Goal: Task Accomplishment & Management: Use online tool/utility

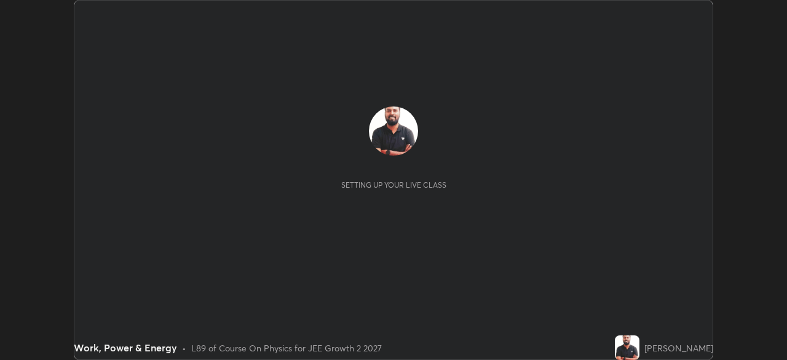
scroll to position [360, 787]
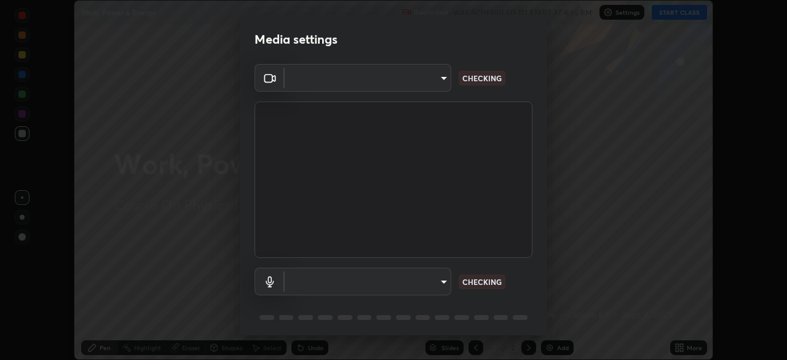
type input "ffb915138f5094fbba49c7dcbdc0b3377f3315ea980a35094b33733fc21d282d"
type input "communications"
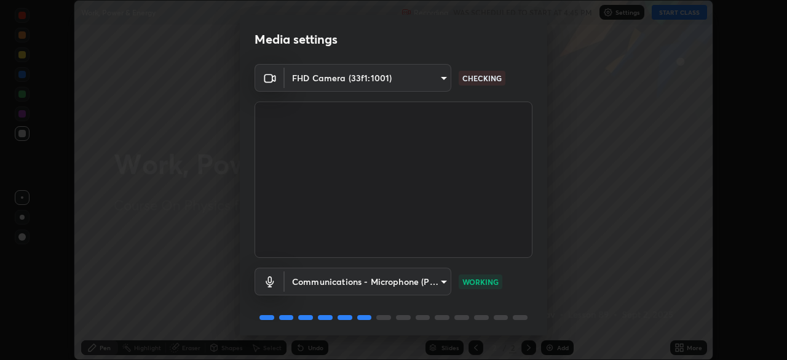
scroll to position [44, 0]
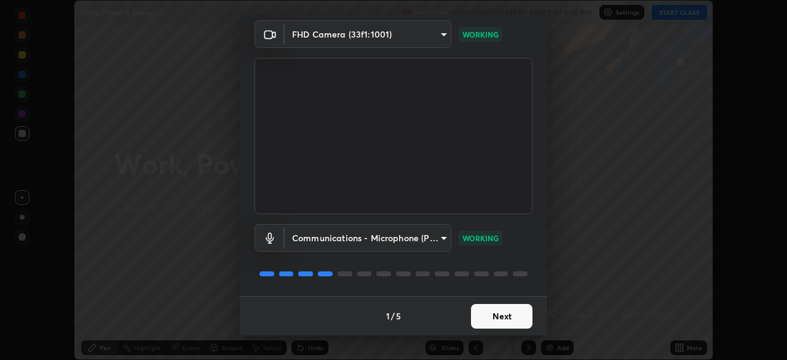
click at [512, 320] on button "Next" at bounding box center [501, 316] width 61 height 25
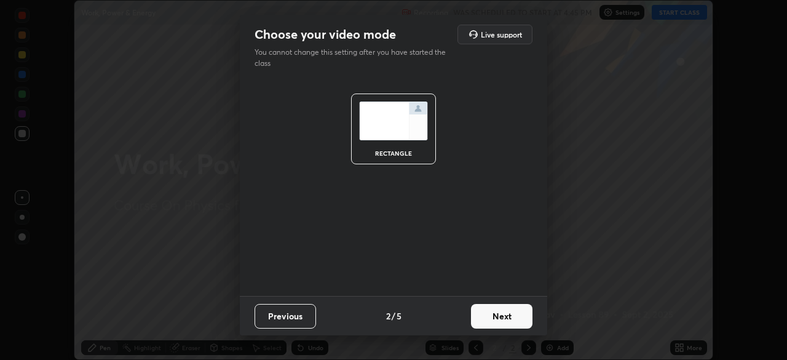
click at [506, 319] on button "Next" at bounding box center [501, 316] width 61 height 25
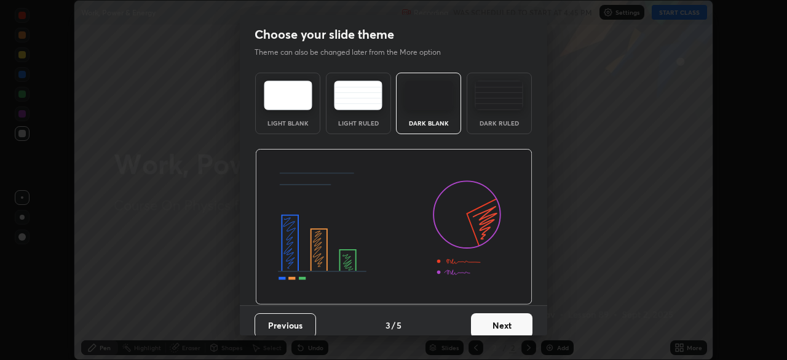
click at [506, 319] on button "Next" at bounding box center [501, 325] width 61 height 25
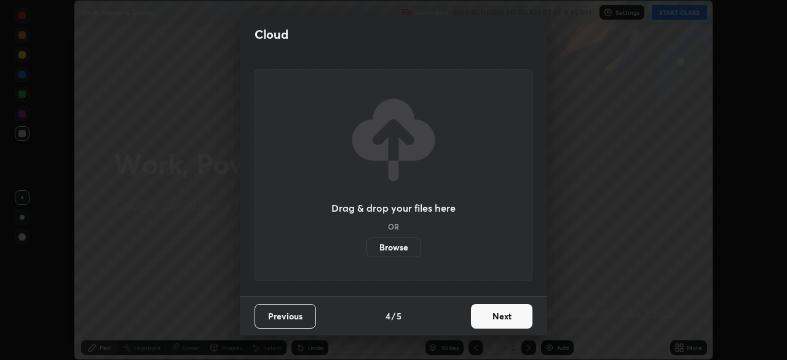
click at [504, 318] on button "Next" at bounding box center [501, 316] width 61 height 25
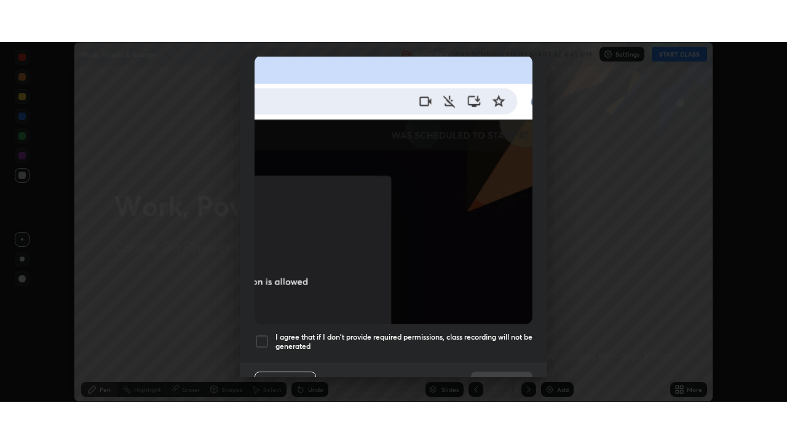
scroll to position [295, 0]
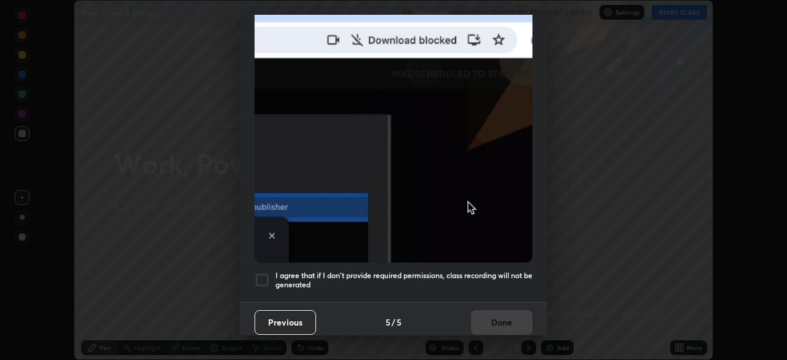
click at [261, 272] on div at bounding box center [262, 279] width 15 height 15
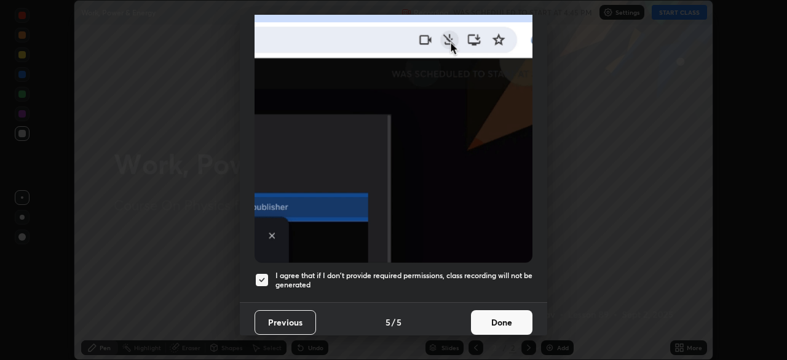
click at [505, 315] on button "Done" at bounding box center [501, 322] width 61 height 25
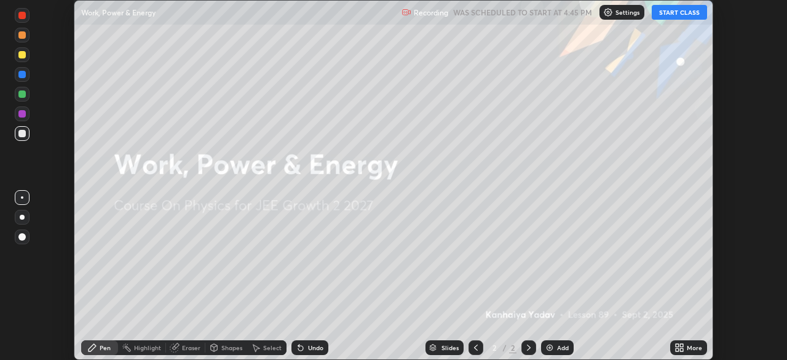
click at [676, 12] on button "START CLASS" at bounding box center [679, 12] width 55 height 15
click at [681, 346] on icon at bounding box center [681, 345] width 3 height 3
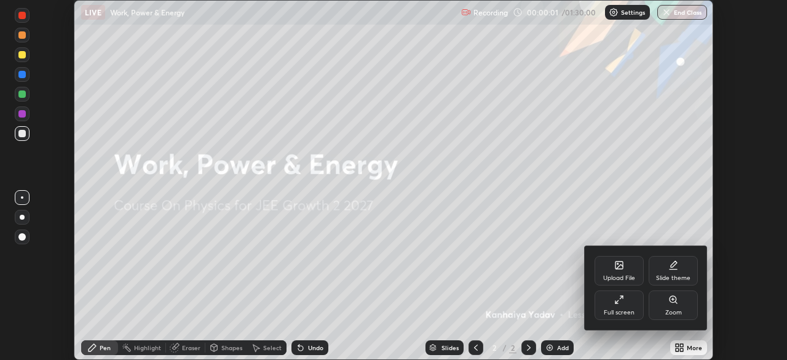
click at [618, 302] on icon at bounding box center [619, 300] width 10 height 10
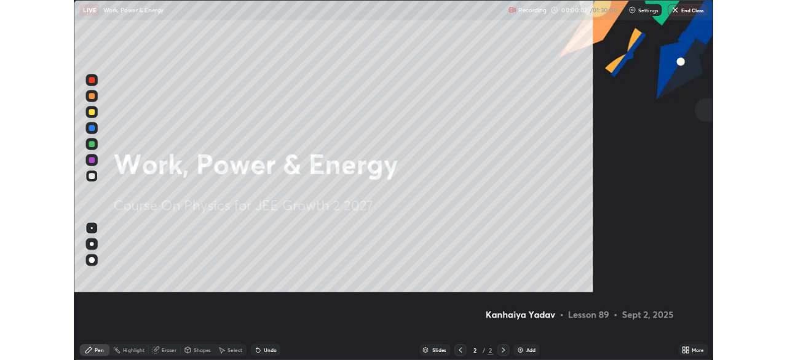
scroll to position [443, 787]
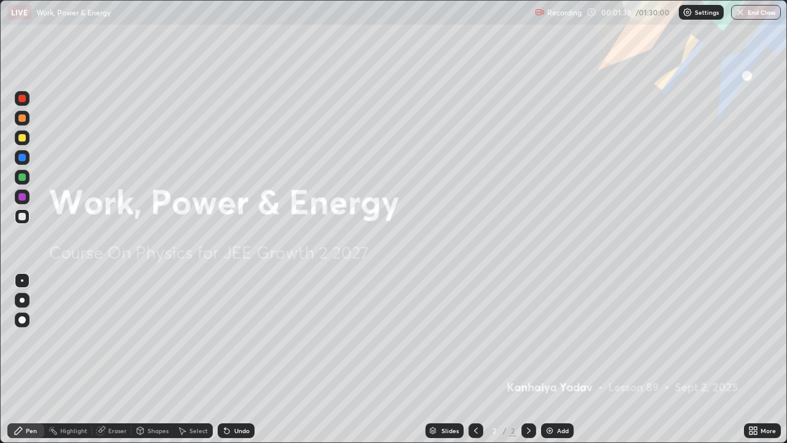
click at [527, 359] on icon at bounding box center [529, 430] width 4 height 6
click at [545, 359] on img at bounding box center [550, 430] width 10 height 10
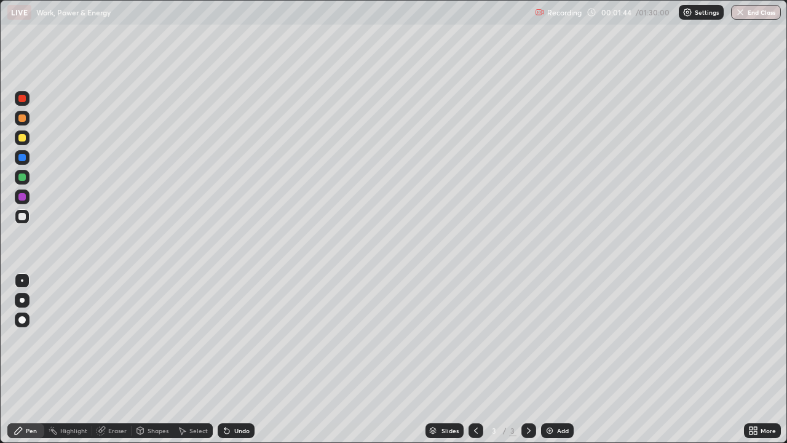
click at [238, 359] on div "Undo" at bounding box center [241, 430] width 15 height 6
click at [237, 359] on div "Undo" at bounding box center [241, 430] width 15 height 6
click at [240, 359] on div "Undo" at bounding box center [241, 430] width 15 height 6
click at [21, 317] on div at bounding box center [21, 319] width 7 height 7
click at [117, 359] on div "Eraser" at bounding box center [117, 430] width 18 height 6
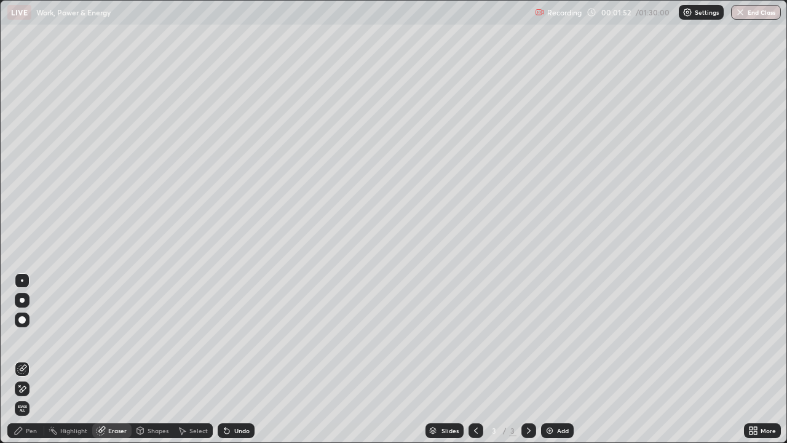
click at [25, 359] on div "Pen" at bounding box center [25, 430] width 37 height 15
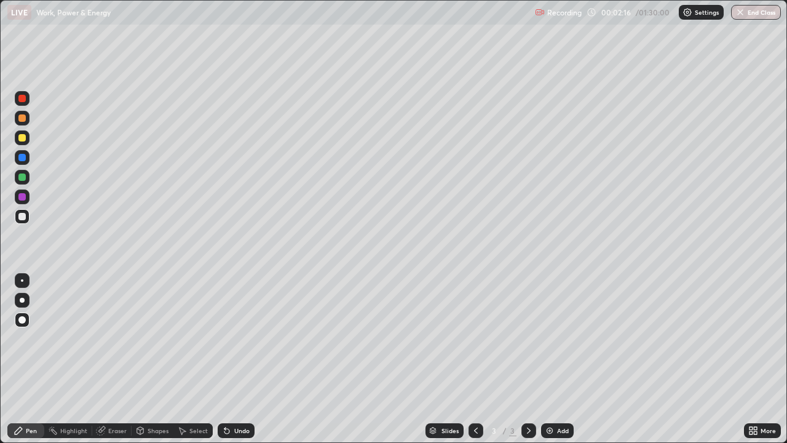
click at [25, 140] on div at bounding box center [21, 137] width 7 height 7
click at [24, 216] on div at bounding box center [21, 216] width 7 height 7
click at [230, 359] on div "Undo" at bounding box center [236, 430] width 37 height 15
click at [235, 359] on div "Undo" at bounding box center [241, 430] width 15 height 6
click at [229, 359] on icon at bounding box center [227, 430] width 10 height 10
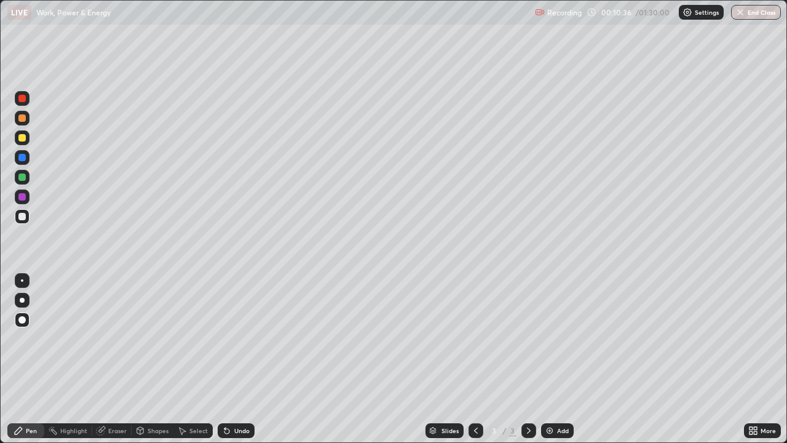
click at [528, 359] on icon at bounding box center [529, 430] width 10 height 10
click at [545, 359] on img at bounding box center [550, 430] width 10 height 10
click at [22, 121] on div at bounding box center [21, 117] width 7 height 7
click at [22, 218] on div at bounding box center [21, 216] width 7 height 7
click at [232, 359] on div "Undo" at bounding box center [236, 430] width 37 height 15
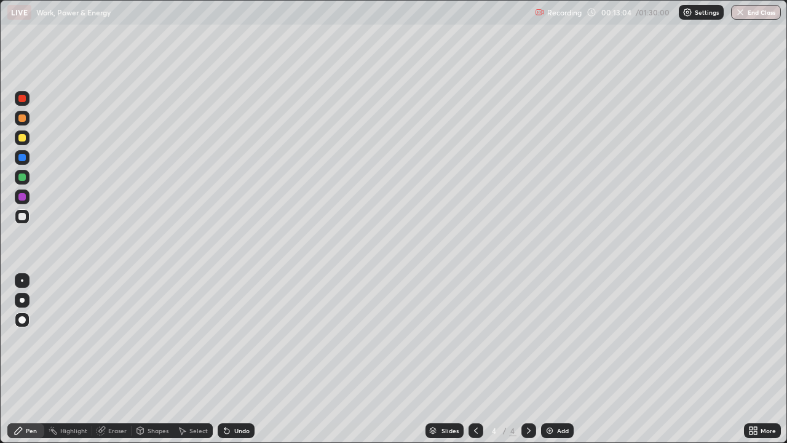
click at [21, 138] on div at bounding box center [21, 137] width 7 height 7
click at [23, 217] on div at bounding box center [21, 216] width 7 height 7
click at [225, 359] on icon at bounding box center [226, 431] width 5 height 5
click at [229, 359] on icon at bounding box center [227, 430] width 10 height 10
click at [231, 359] on div "Undo" at bounding box center [236, 430] width 37 height 15
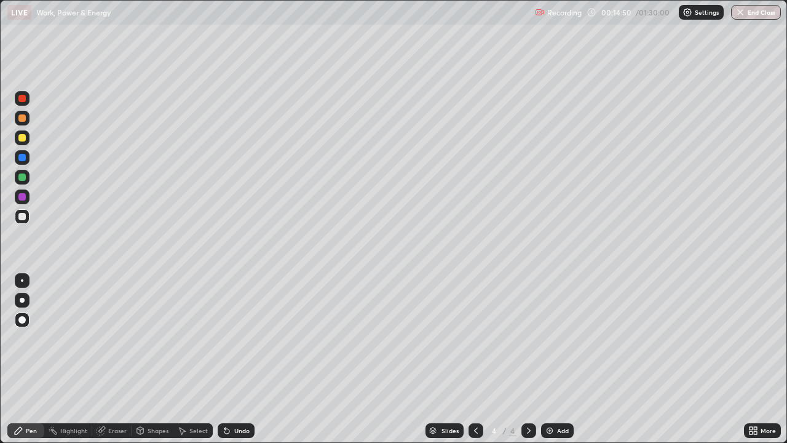
click at [232, 359] on div "Undo" at bounding box center [236, 430] width 37 height 15
click at [237, 359] on div "Undo" at bounding box center [236, 430] width 37 height 15
click at [224, 359] on icon at bounding box center [224, 427] width 1 height 1
click at [234, 359] on div "Undo" at bounding box center [241, 430] width 15 height 6
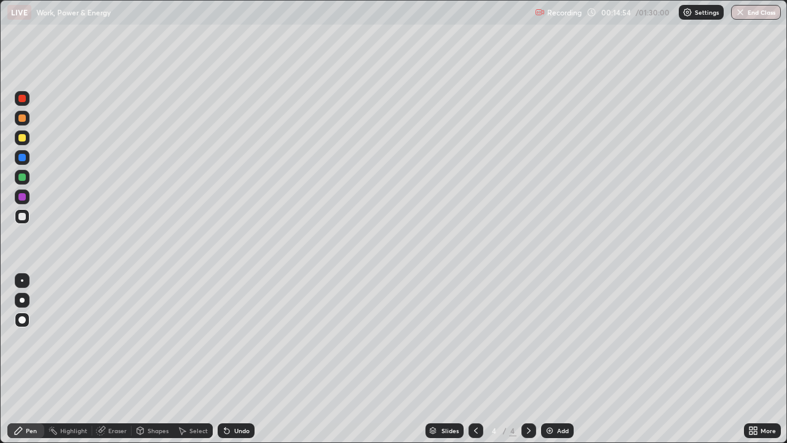
click at [229, 359] on icon at bounding box center [227, 430] width 10 height 10
click at [231, 359] on div "Undo" at bounding box center [236, 430] width 37 height 15
click at [227, 359] on icon at bounding box center [227, 430] width 10 height 10
click at [526, 359] on icon at bounding box center [529, 430] width 10 height 10
click at [528, 359] on icon at bounding box center [529, 430] width 10 height 10
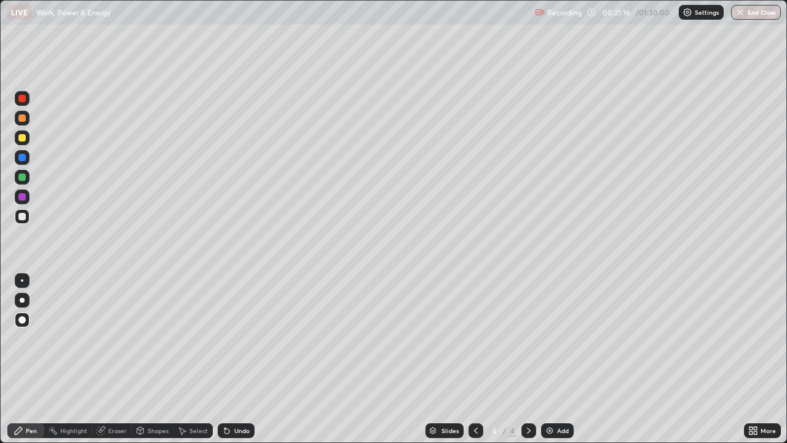
click at [548, 359] on img at bounding box center [550, 430] width 10 height 10
click at [114, 359] on div "Eraser" at bounding box center [117, 430] width 18 height 6
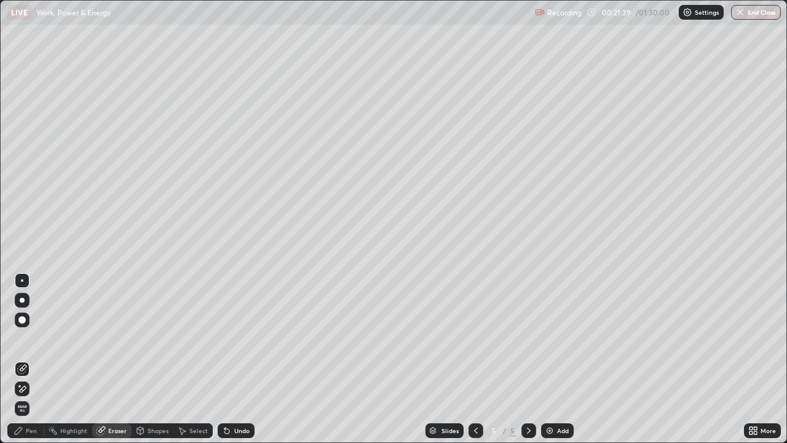
click at [28, 359] on div "Pen" at bounding box center [31, 430] width 11 height 6
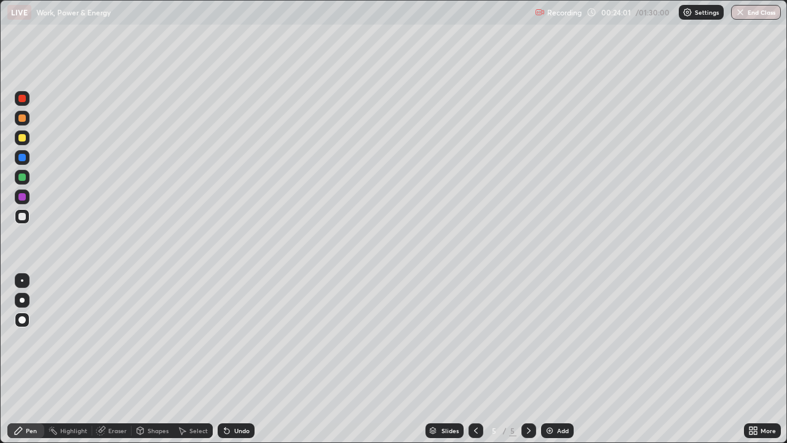
click at [227, 359] on icon at bounding box center [226, 431] width 5 height 5
click at [528, 359] on icon at bounding box center [529, 430] width 10 height 10
click at [545, 359] on img at bounding box center [550, 430] width 10 height 10
click at [114, 359] on div "Eraser" at bounding box center [117, 430] width 18 height 6
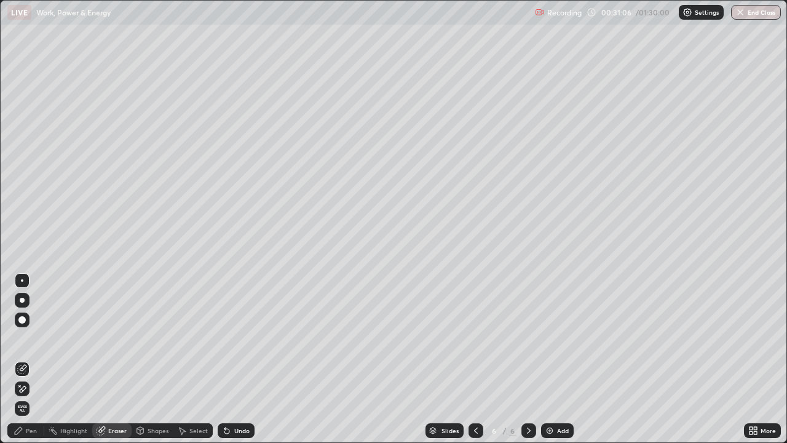
click at [30, 359] on div "Pen" at bounding box center [31, 430] width 11 height 6
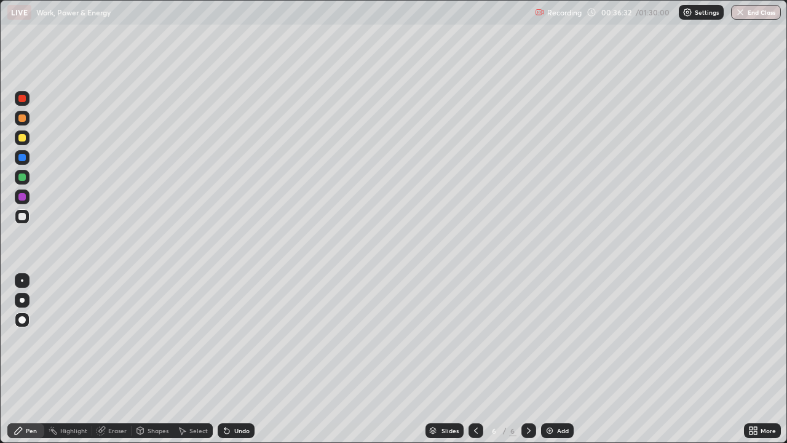
click at [23, 178] on div at bounding box center [21, 176] width 7 height 7
click at [25, 215] on div at bounding box center [21, 216] width 7 height 7
click at [232, 359] on div "Undo" at bounding box center [236, 430] width 37 height 15
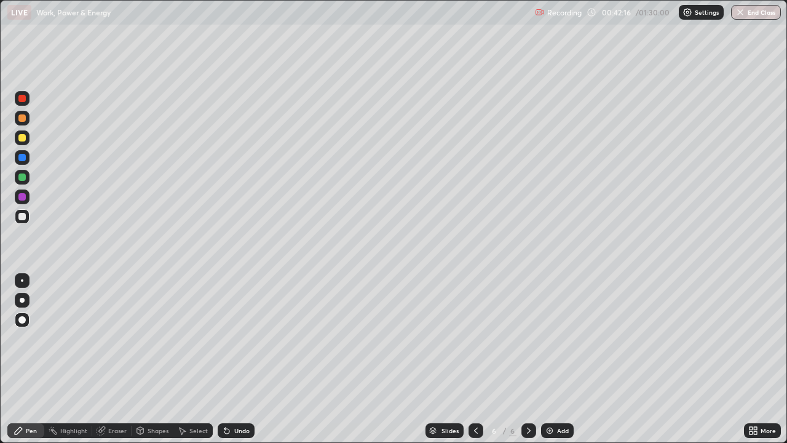
click at [527, 359] on icon at bounding box center [529, 430] width 10 height 10
click at [547, 359] on img at bounding box center [550, 430] width 10 height 10
click at [107, 359] on div "Eraser" at bounding box center [111, 430] width 39 height 15
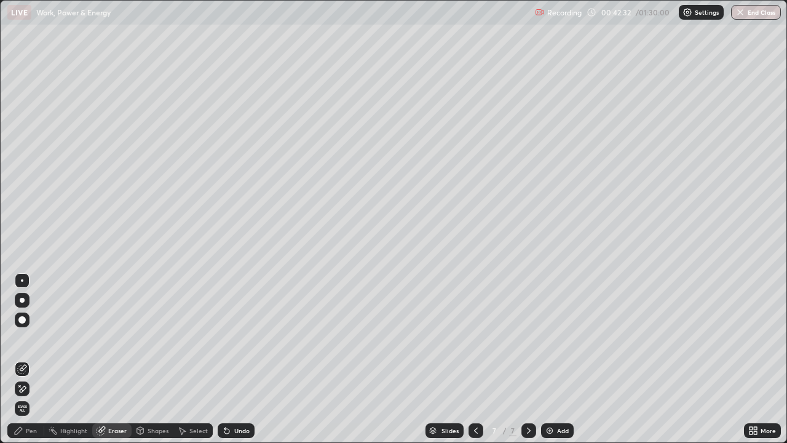
click at [31, 359] on div "Pen" at bounding box center [31, 430] width 11 height 6
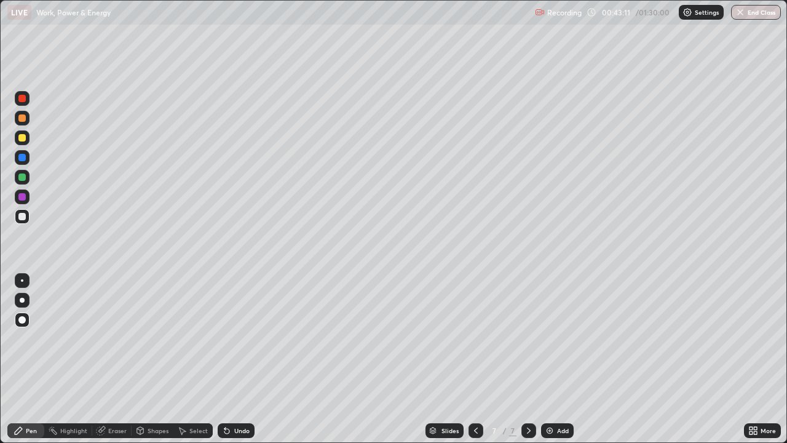
click at [23, 139] on div at bounding box center [21, 137] width 7 height 7
click at [19, 216] on div at bounding box center [21, 216] width 7 height 7
click at [25, 136] on div at bounding box center [21, 137] width 7 height 7
click at [20, 218] on div at bounding box center [21, 216] width 7 height 7
click at [671, 359] on div "Slides 7 / 7 Add" at bounding box center [499, 430] width 489 height 25
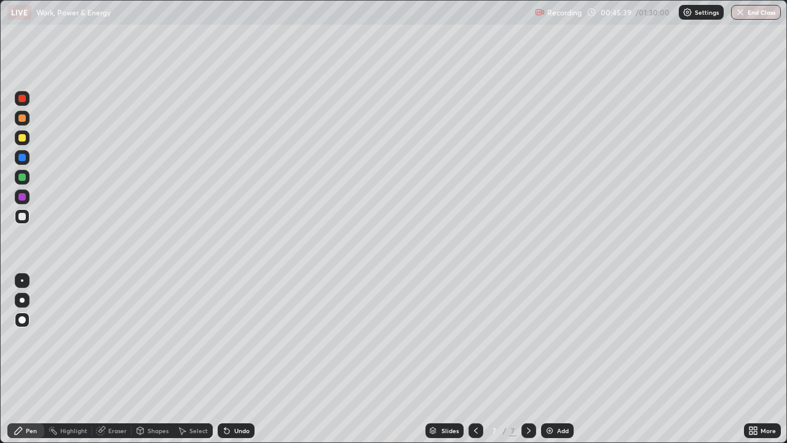
click at [678, 359] on div "Slides 7 / 7 Add" at bounding box center [499, 430] width 489 height 25
click at [684, 359] on div "Slides 7 / 7 Add" at bounding box center [499, 430] width 489 height 25
click at [680, 359] on div "Slides 7 / 7 Add" at bounding box center [499, 430] width 489 height 25
click at [689, 359] on div "Slides 7 / 7 Add" at bounding box center [499, 430] width 489 height 25
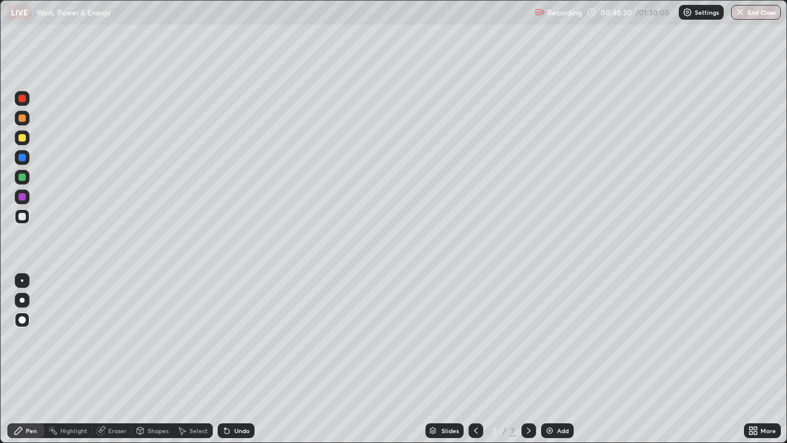
click at [528, 359] on icon at bounding box center [529, 430] width 10 height 10
click at [549, 359] on img at bounding box center [550, 430] width 10 height 10
click at [229, 359] on icon at bounding box center [227, 430] width 10 height 10
click at [527, 359] on icon at bounding box center [529, 430] width 4 height 6
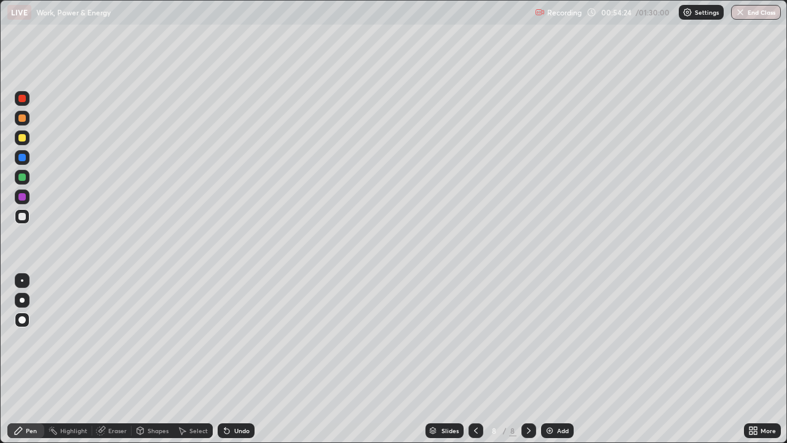
click at [531, 359] on div at bounding box center [528, 430] width 15 height 15
click at [546, 359] on img at bounding box center [550, 430] width 10 height 10
click at [22, 198] on div at bounding box center [21, 196] width 7 height 7
click at [23, 216] on div at bounding box center [21, 216] width 7 height 7
click at [120, 359] on div "Eraser" at bounding box center [117, 430] width 18 height 6
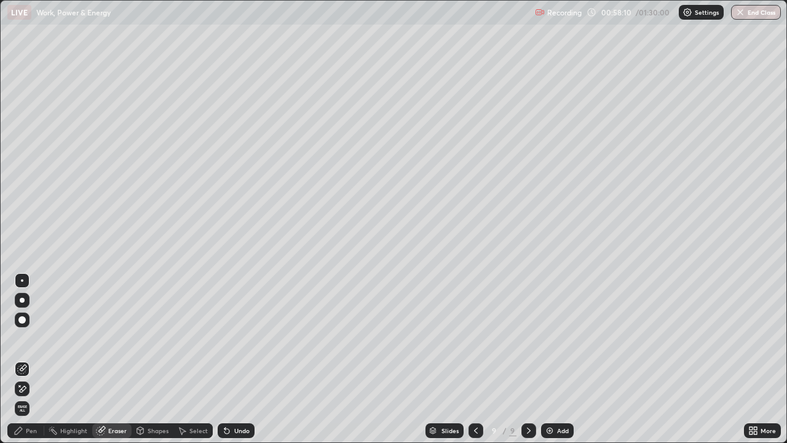
click at [26, 359] on div "Pen" at bounding box center [25, 430] width 37 height 15
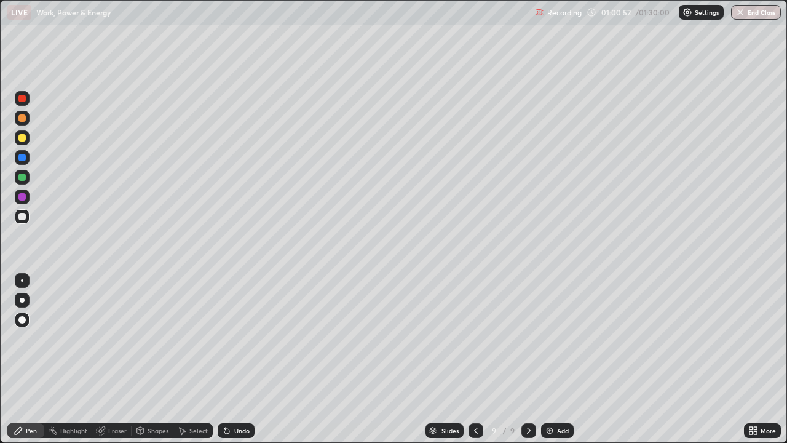
click at [527, 359] on icon at bounding box center [529, 430] width 10 height 10
click at [550, 359] on img at bounding box center [550, 430] width 10 height 10
click at [242, 359] on div "Undo" at bounding box center [241, 430] width 15 height 6
click at [522, 359] on div at bounding box center [528, 430] width 15 height 15
click at [550, 359] on img at bounding box center [550, 430] width 10 height 10
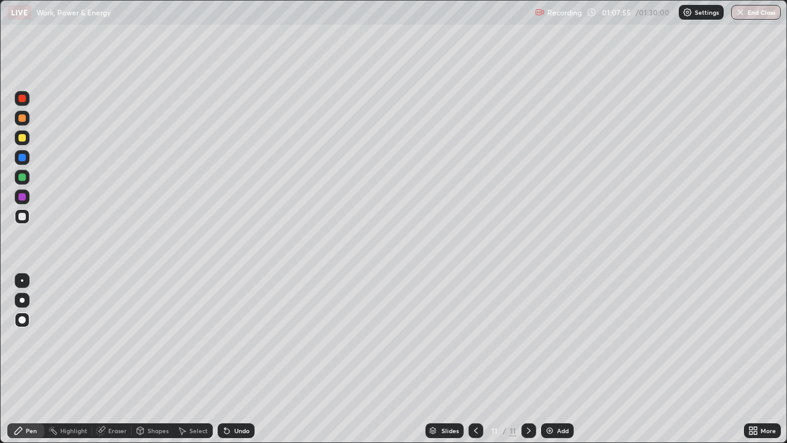
click at [117, 359] on div "Eraser" at bounding box center [117, 430] width 18 height 6
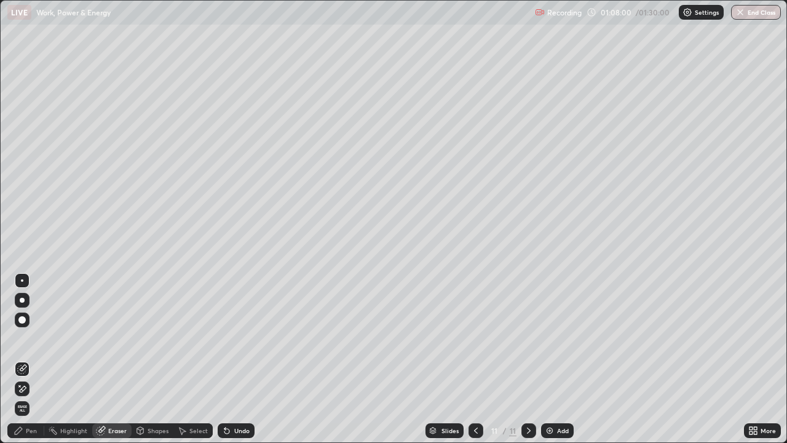
click at [27, 359] on div "Pen" at bounding box center [31, 430] width 11 height 6
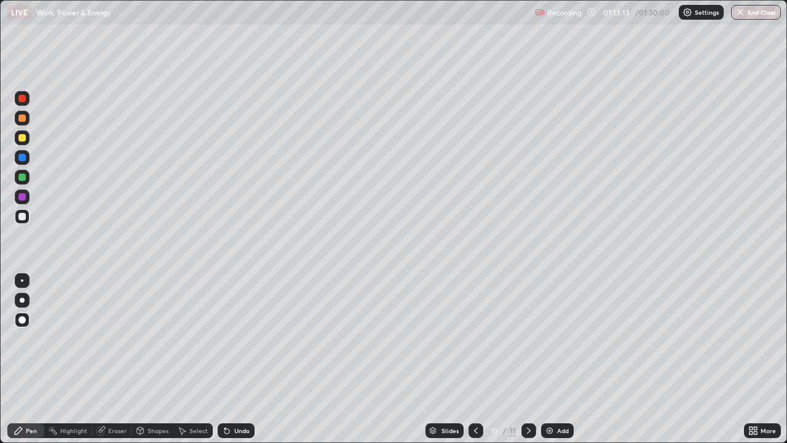
click at [528, 359] on icon at bounding box center [529, 430] width 10 height 10
click at [547, 359] on img at bounding box center [550, 430] width 10 height 10
click at [231, 359] on div "Undo" at bounding box center [236, 430] width 37 height 15
click at [230, 359] on div "Undo" at bounding box center [236, 430] width 37 height 15
click at [232, 359] on div "Undo" at bounding box center [236, 430] width 37 height 15
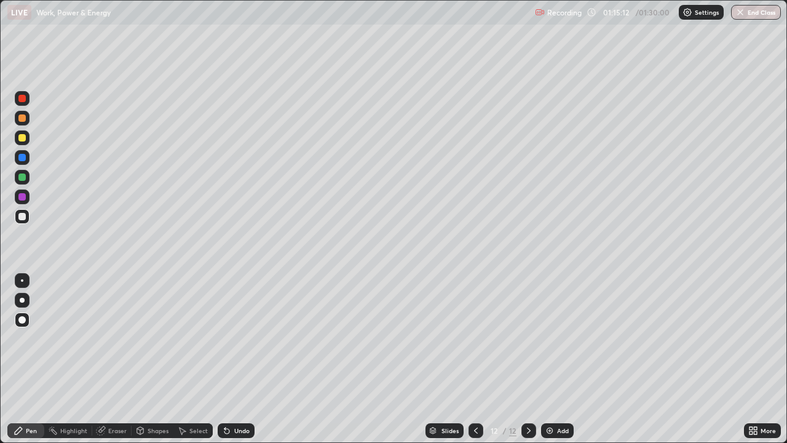
click at [232, 359] on div "Undo" at bounding box center [236, 430] width 37 height 15
click at [234, 359] on div "Undo" at bounding box center [241, 430] width 15 height 6
click at [116, 359] on div "Eraser" at bounding box center [117, 430] width 18 height 6
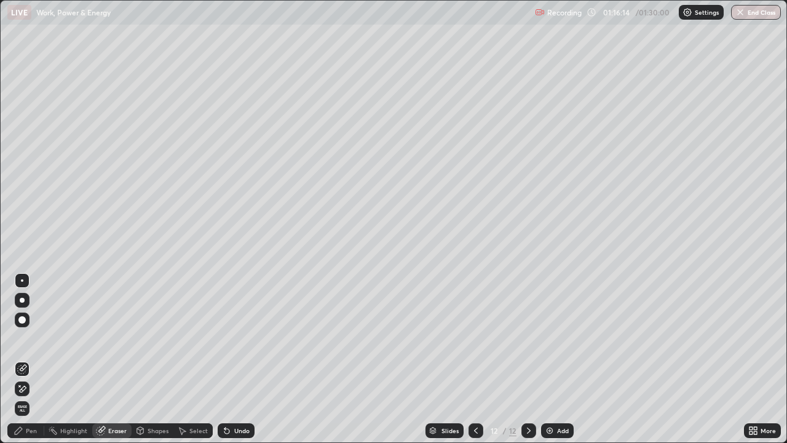
click at [31, 359] on div "Pen" at bounding box center [31, 430] width 11 height 6
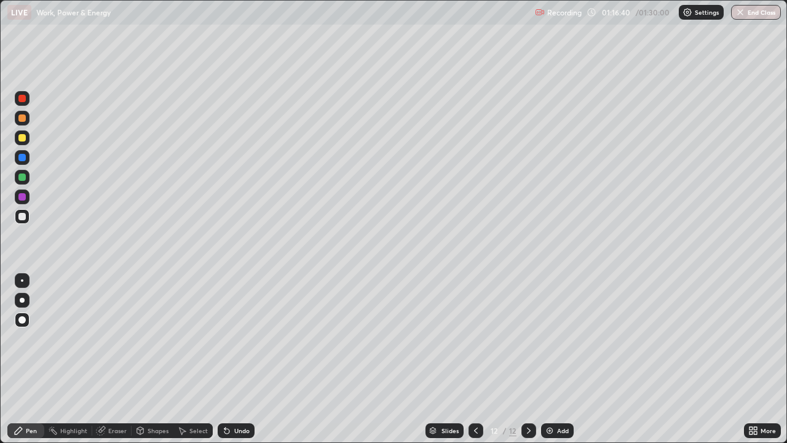
click at [231, 359] on div "Undo" at bounding box center [236, 430] width 37 height 15
click at [232, 359] on div "Undo" at bounding box center [236, 430] width 37 height 15
click at [528, 359] on icon at bounding box center [529, 430] width 10 height 10
click at [552, 359] on img at bounding box center [550, 430] width 10 height 10
click at [119, 359] on div "Eraser" at bounding box center [117, 430] width 18 height 6
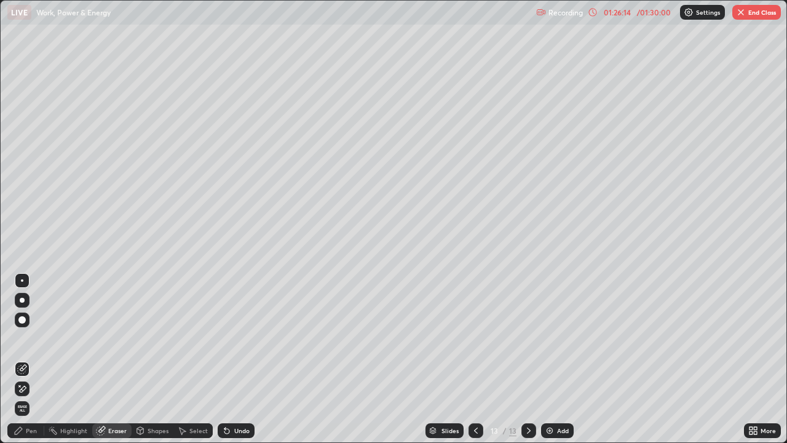
click at [26, 359] on div "Pen" at bounding box center [31, 430] width 11 height 6
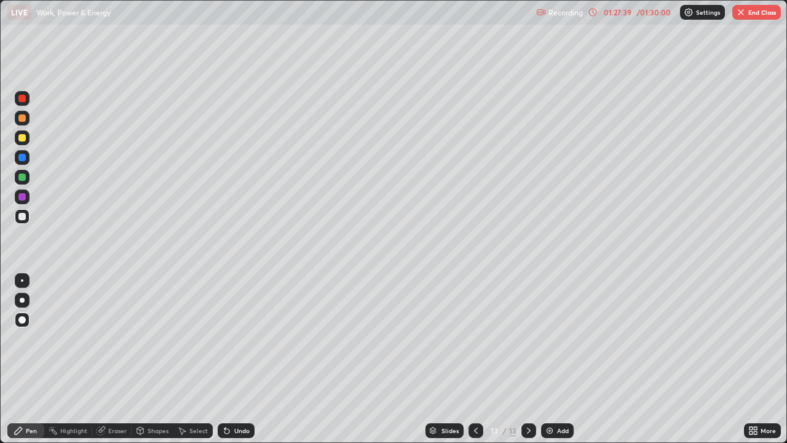
click at [528, 359] on icon at bounding box center [529, 430] width 10 height 10
click at [548, 359] on img at bounding box center [550, 430] width 10 height 10
click at [226, 359] on icon at bounding box center [226, 431] width 5 height 5
click at [473, 359] on icon at bounding box center [476, 430] width 10 height 10
click at [528, 359] on icon at bounding box center [529, 430] width 10 height 10
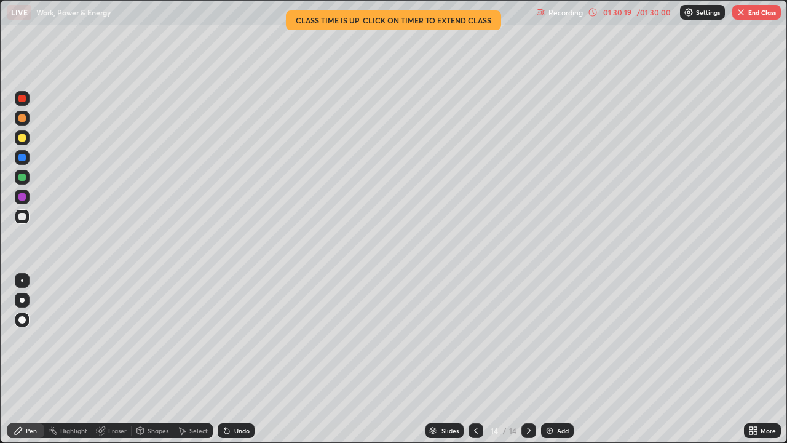
click at [474, 359] on div at bounding box center [476, 430] width 15 height 15
click at [745, 10] on img "button" at bounding box center [741, 12] width 10 height 10
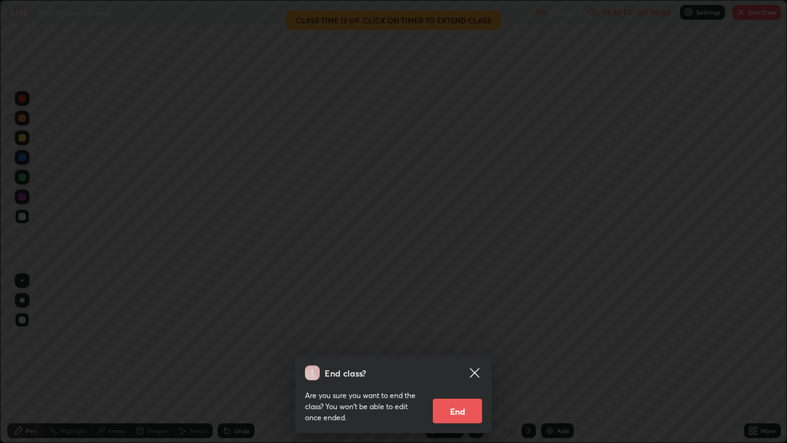
click at [467, 359] on button "End" at bounding box center [457, 410] width 49 height 25
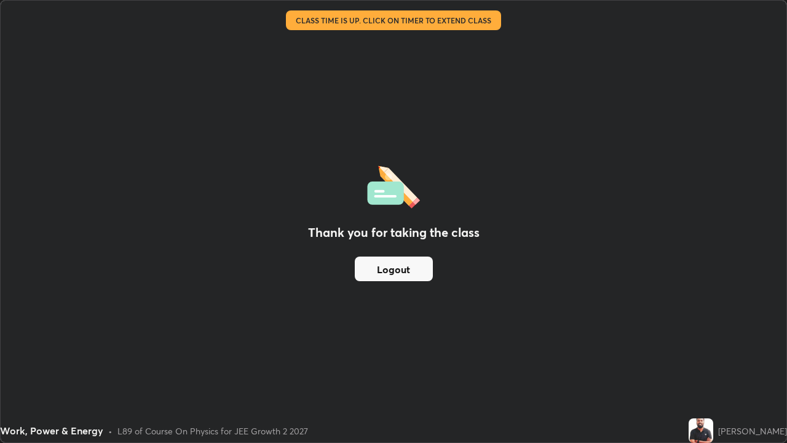
click at [415, 269] on button "Logout" at bounding box center [394, 268] width 78 height 25
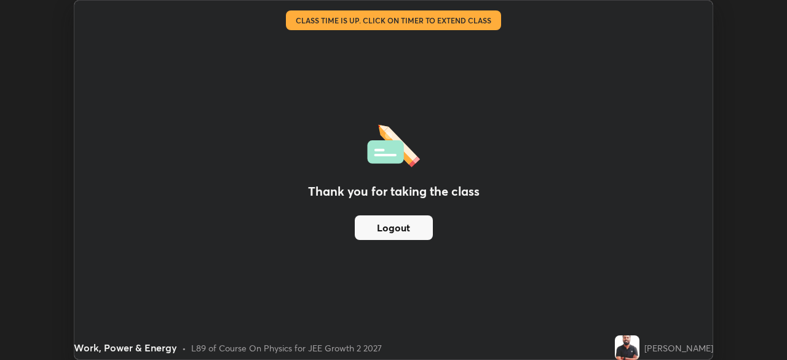
scroll to position [61124, 60696]
